Goal: Task Accomplishment & Management: Complete application form

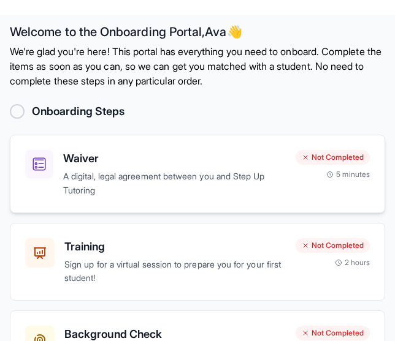
click at [171, 178] on p "A digital, legal agreement between you and Step Up Tutoring" at bounding box center [174, 184] width 222 height 28
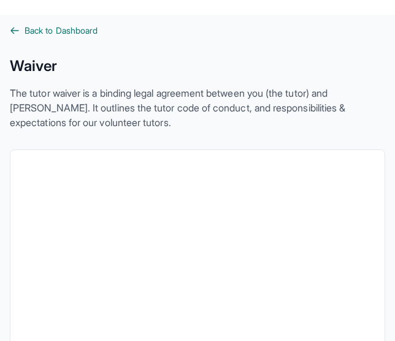
click at [80, 28] on span "Back to Dashboard" at bounding box center [61, 31] width 73 height 12
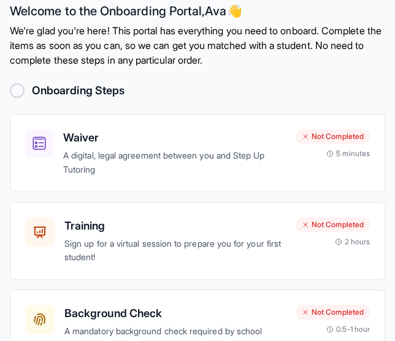
scroll to position [33, 0]
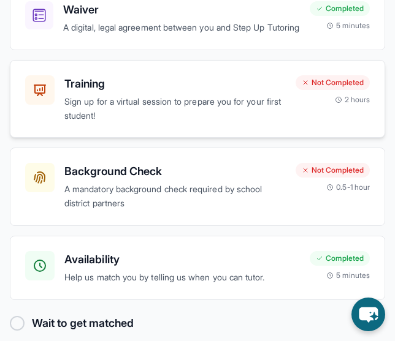
scroll to position [163, 0]
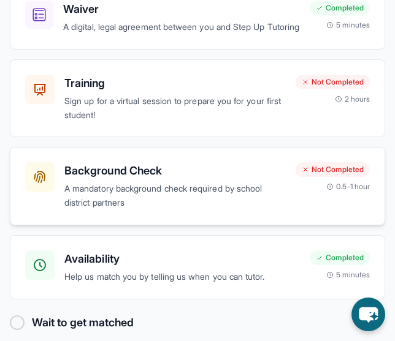
click at [171, 196] on p "A mandatory background check required by school district partners" at bounding box center [174, 196] width 221 height 28
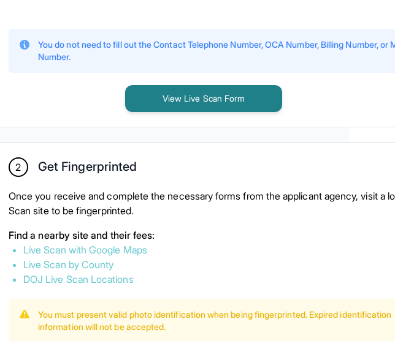
scroll to position [622, 46]
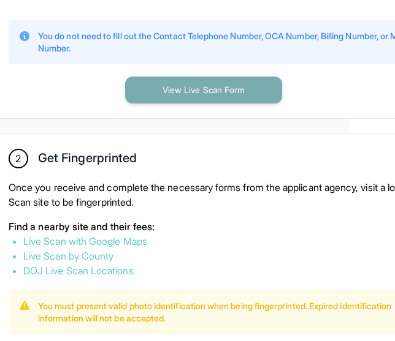
click at [222, 104] on button "View Live Scan Form" at bounding box center [203, 90] width 157 height 27
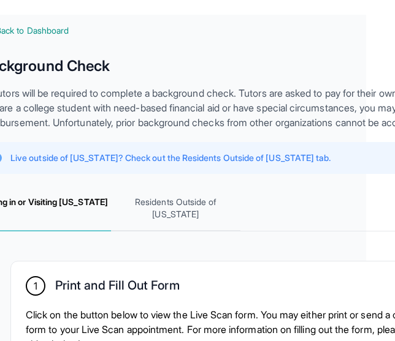
scroll to position [0, 0]
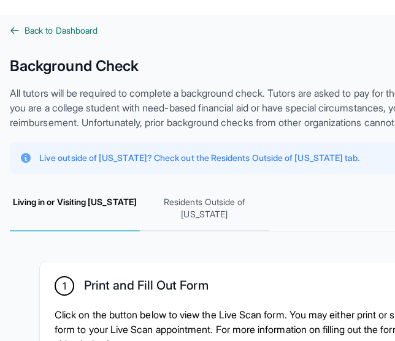
click at [59, 31] on span "Back to Dashboard" at bounding box center [61, 31] width 73 height 12
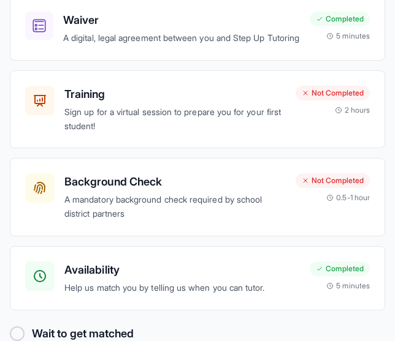
scroll to position [118, 0]
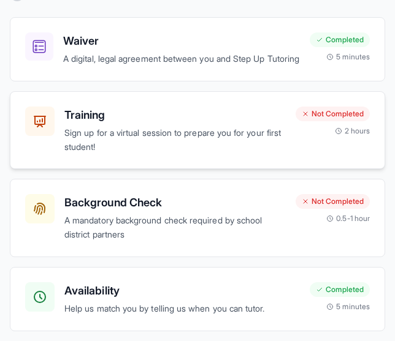
click at [203, 151] on p "Sign up for a virtual session to prepare you for your first student!" at bounding box center [174, 140] width 221 height 28
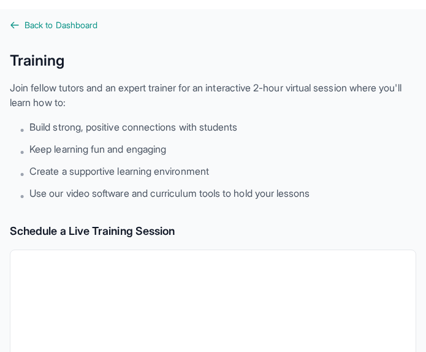
scroll to position [4, 0]
